Goal: Information Seeking & Learning: Check status

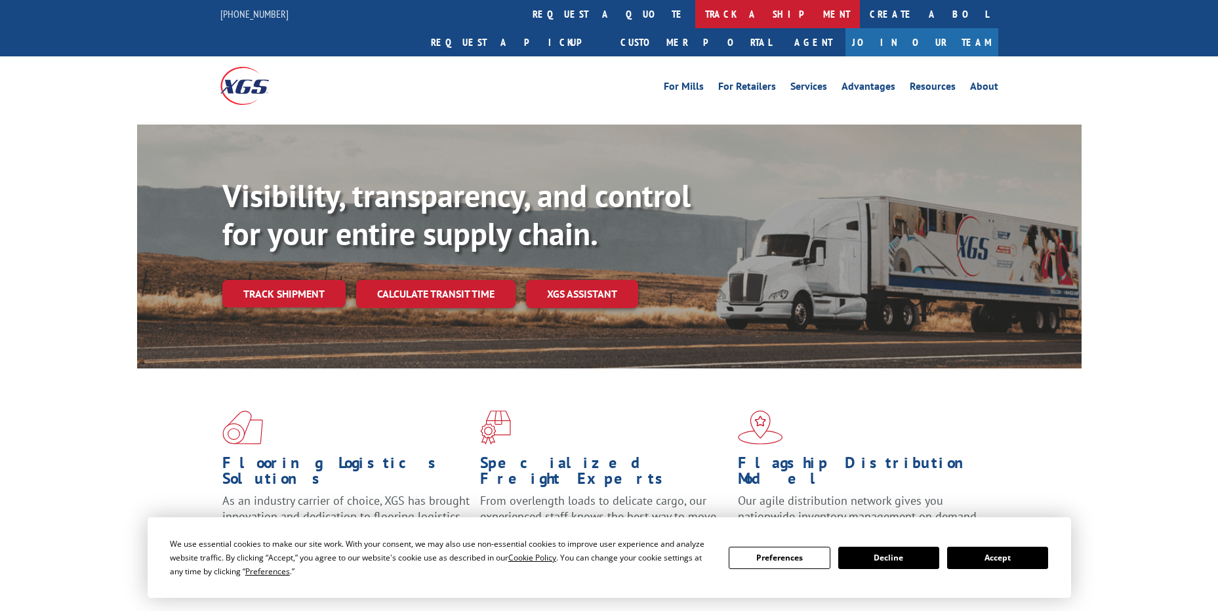
click at [695, 20] on link "track a shipment" at bounding box center [777, 14] width 165 height 28
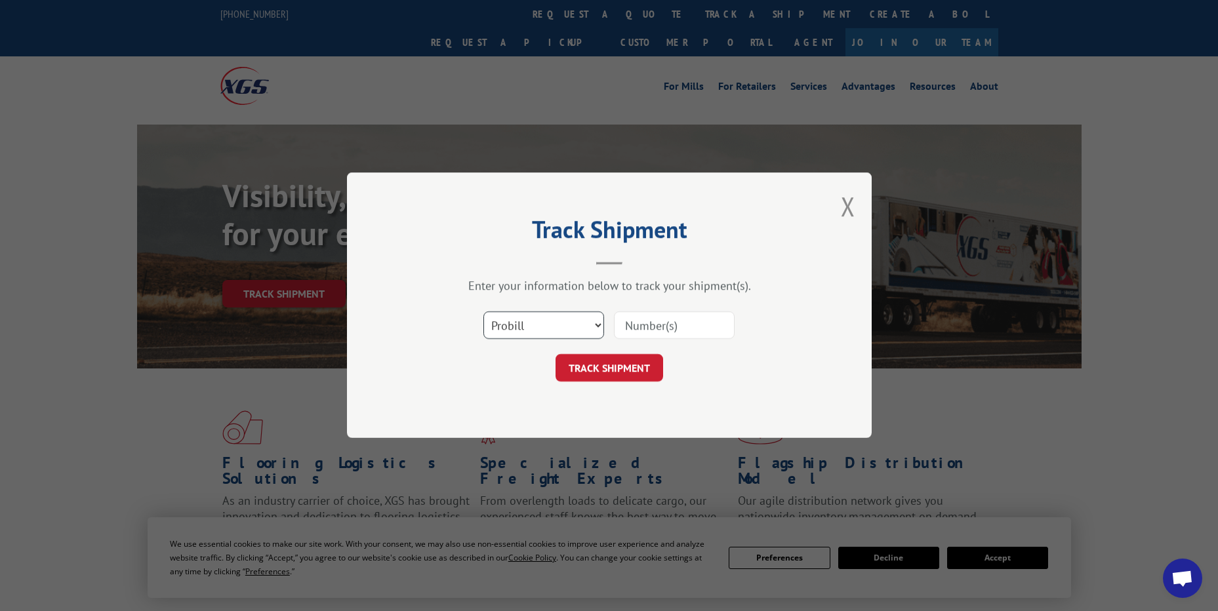
drag, startPoint x: 530, startPoint y: 323, endPoint x: 523, endPoint y: 341, distance: 18.9
click at [530, 323] on select "Select category... Probill BOL PO" at bounding box center [543, 326] width 121 height 28
select select "po"
click at [483, 312] on select "Select category... Probill BOL PO" at bounding box center [543, 326] width 121 height 28
click at [633, 321] on input at bounding box center [674, 326] width 121 height 28
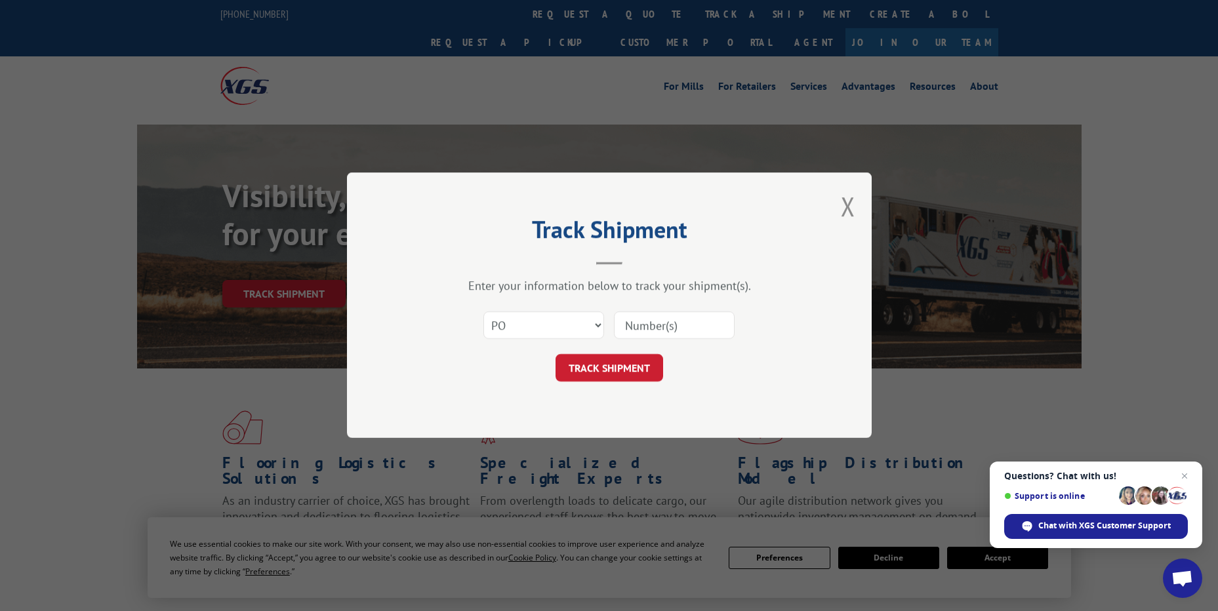
paste input "12549402"
type input "12549402"
click at [648, 372] on button "TRACK SHIPMENT" at bounding box center [609, 369] width 108 height 28
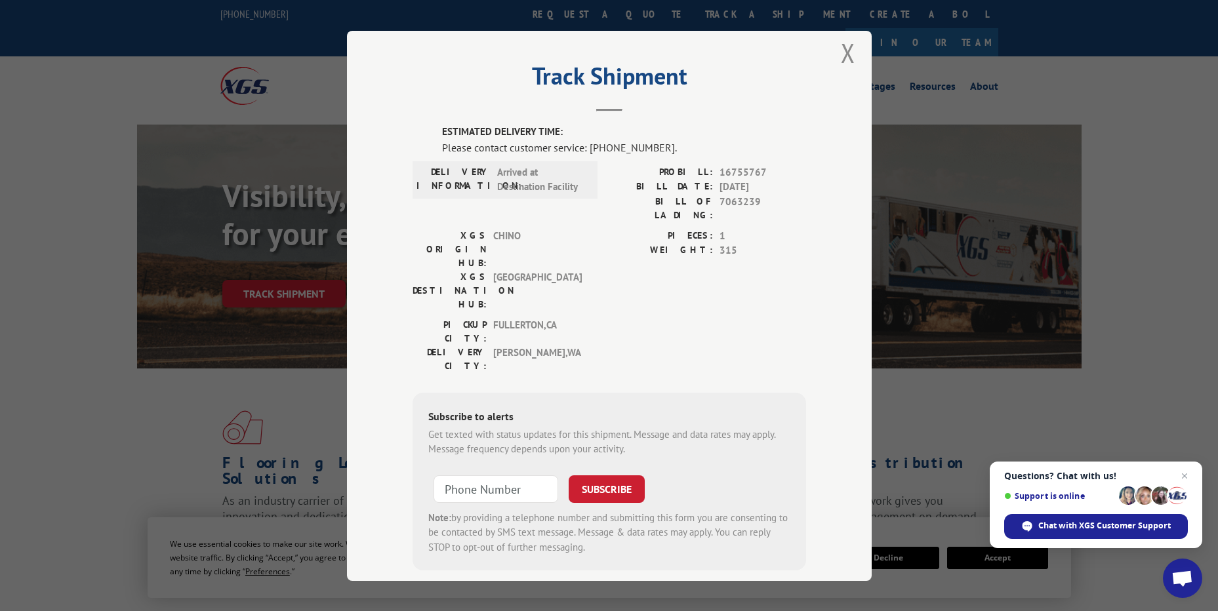
scroll to position [14, 0]
click at [658, 253] on div "PIECES: 1 WEIGHT: 315" at bounding box center [707, 270] width 197 height 89
click at [613, 241] on label "WEIGHT:" at bounding box center [661, 248] width 104 height 15
click at [521, 161] on div "DELIVERY INFORMATION: Arrived at Destination Facility" at bounding box center [504, 176] width 185 height 37
